Goal: Task Accomplishment & Management: Manage account settings

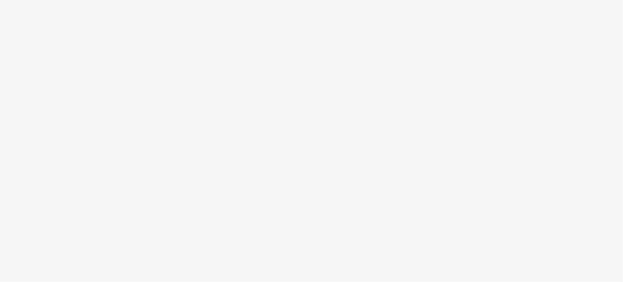
click at [107, 40] on body at bounding box center [311, 141] width 623 height 282
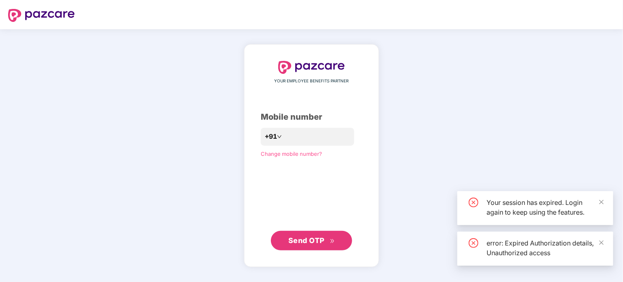
click at [35, 79] on div "YOUR EMPLOYEE BENEFITS PARTNER Mobile number +91 Change mobile number? Send OTP" at bounding box center [311, 155] width 623 height 253
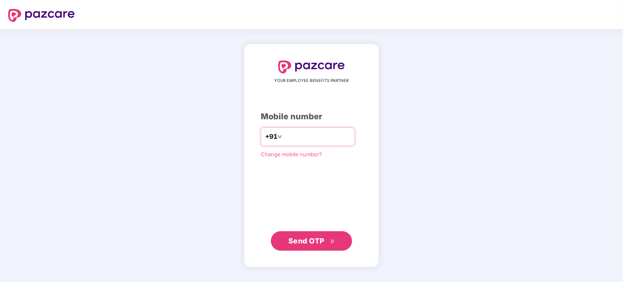
type input "**********"
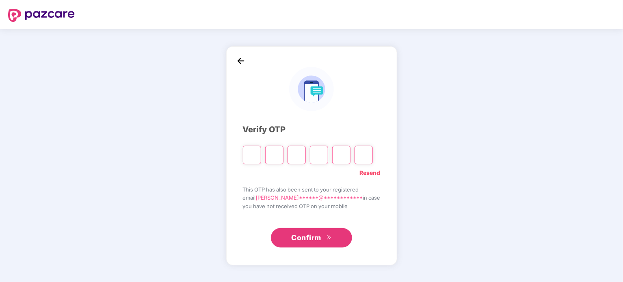
type input "*"
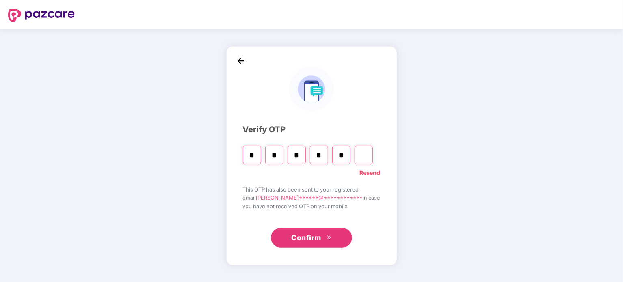
type input "*"
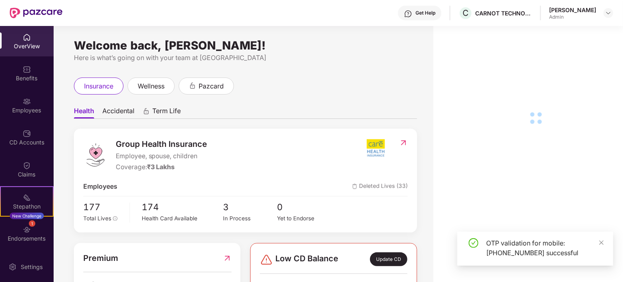
drag, startPoint x: 55, startPoint y: 134, endPoint x: 39, endPoint y: 89, distance: 47.8
click at [15, 96] on div "Employees" at bounding box center [27, 105] width 54 height 30
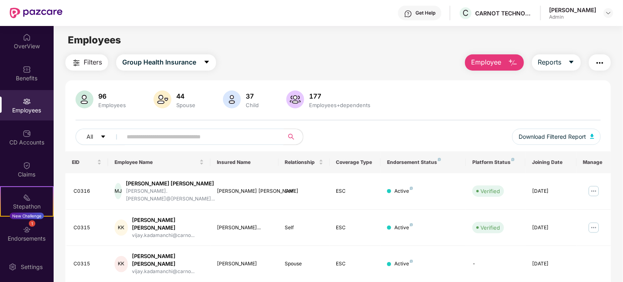
click at [184, 136] on input "text" at bounding box center [200, 137] width 146 height 12
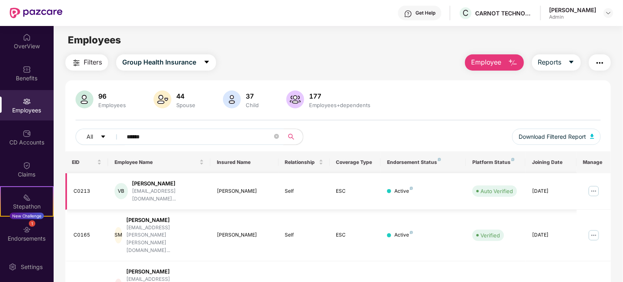
type input "******"
click at [596, 187] on img at bounding box center [594, 191] width 13 height 13
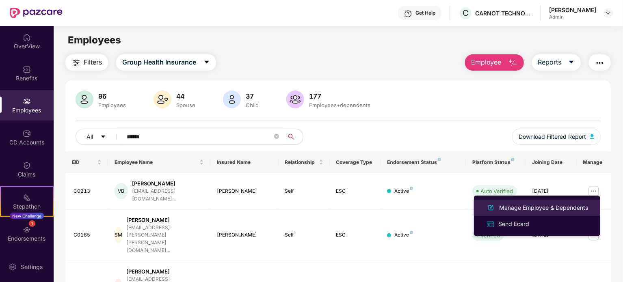
click at [538, 211] on div "Manage Employee & Dependents" at bounding box center [544, 208] width 92 height 9
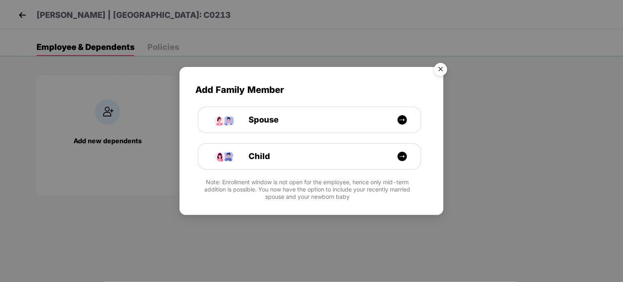
click at [438, 67] on img "Close" at bounding box center [441, 70] width 23 height 23
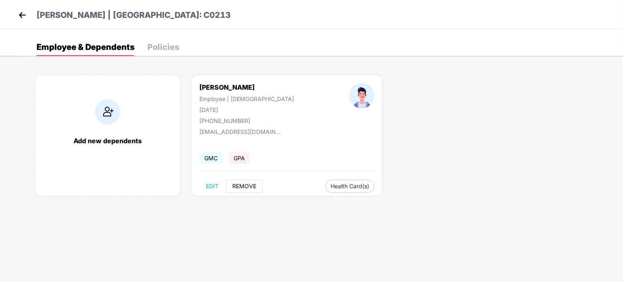
click at [243, 184] on span "REMOVE" at bounding box center [244, 186] width 24 height 7
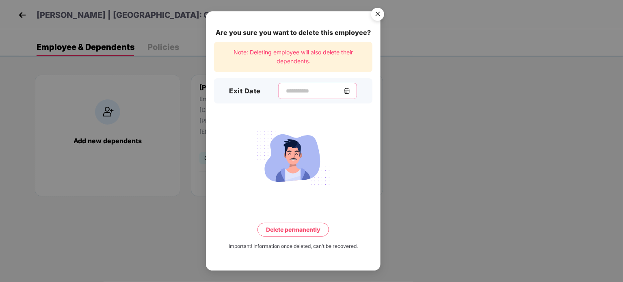
click at [298, 89] on input at bounding box center [314, 91] width 59 height 9
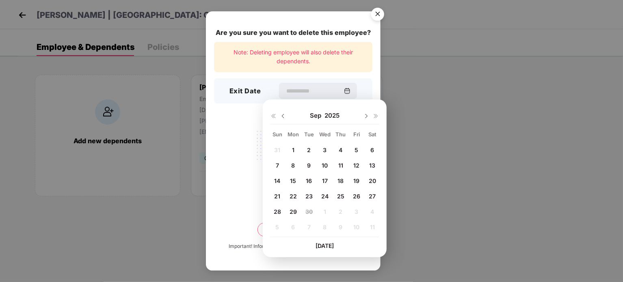
click at [284, 117] on img at bounding box center [283, 116] width 7 height 7
click at [362, 116] on div "[DATE]" at bounding box center [324, 116] width 109 height 16
click at [368, 116] on img at bounding box center [366, 116] width 7 height 7
click at [360, 193] on span "26" at bounding box center [356, 196] width 7 height 7
type input "**********"
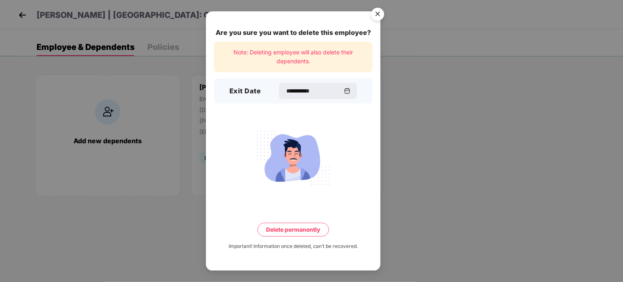
click at [306, 223] on button "Delete permanently" at bounding box center [294, 230] width 72 height 14
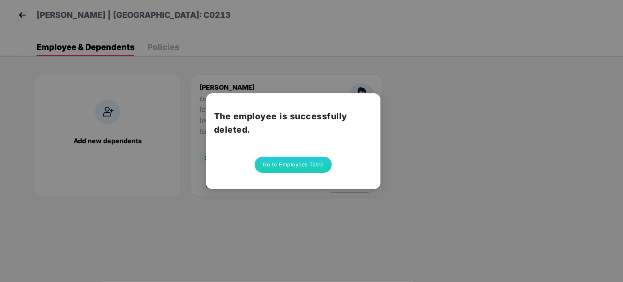
click at [320, 162] on button "Go to Employees Table" at bounding box center [293, 165] width 77 height 16
